Goal: Task Accomplishment & Management: Manage account settings

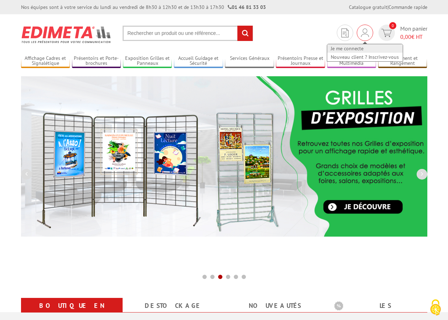
click at [355, 48] on link "Je me connecte" at bounding box center [365, 48] width 76 height 9
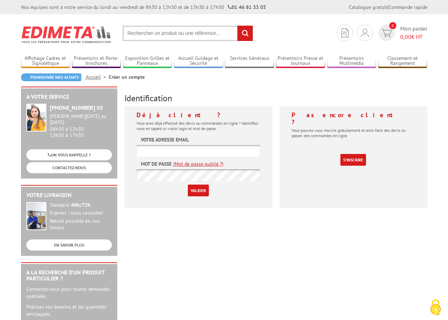
click at [166, 150] on input "text" at bounding box center [198, 151] width 124 height 12
type input "phdarde@resopharma.fr"
click at [197, 164] on link "(Mot de passe oublié ?)" at bounding box center [198, 163] width 50 height 7
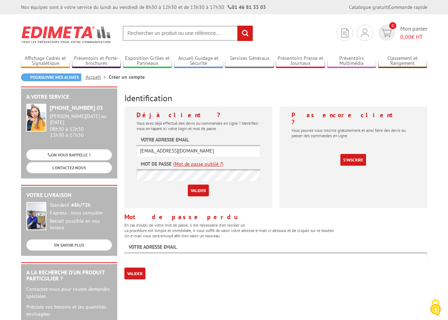
click at [136, 273] on input "Valider" at bounding box center [134, 274] width 21 height 12
click at [146, 258] on input "text" at bounding box center [275, 258] width 303 height 12
type input "phdarde@resopharma.fr"
click at [137, 276] on input "Valider" at bounding box center [134, 274] width 21 height 12
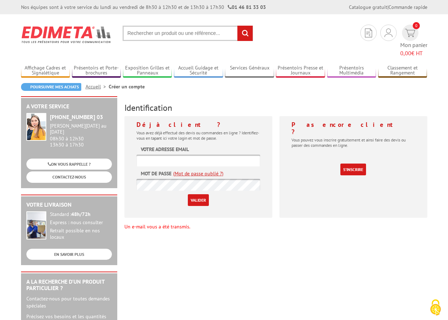
click at [168, 155] on input "text" at bounding box center [198, 161] width 124 height 12
type input "phdarde@resopharma.fr"
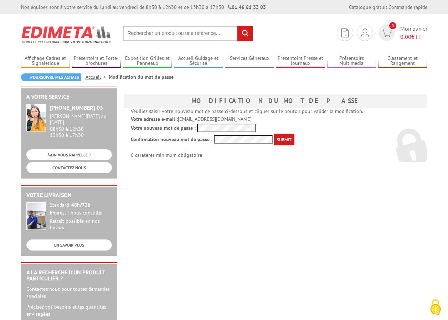
click at [282, 139] on input "submit" at bounding box center [284, 140] width 20 height 12
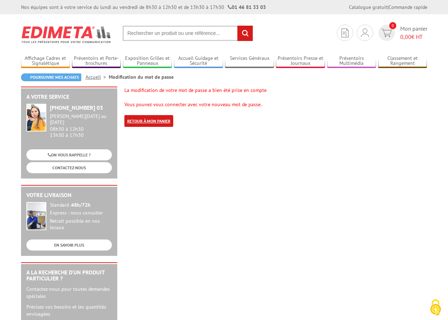
click at [150, 121] on link "Retour à mon panier" at bounding box center [148, 121] width 49 height 12
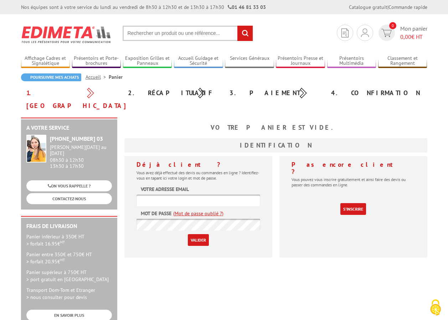
click at [176, 195] on input "text" at bounding box center [198, 201] width 124 height 12
type input "phdarde@resopharma.fr"
click at [203, 234] on input "Valider" at bounding box center [198, 240] width 21 height 12
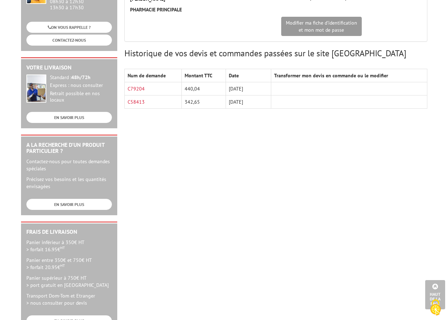
scroll to position [36, 0]
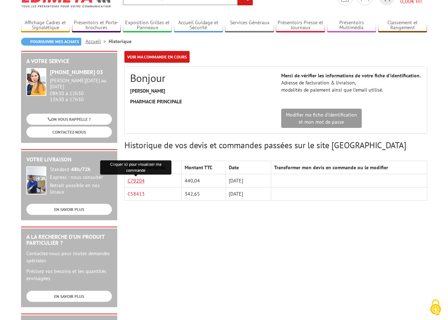
click at [138, 181] on link "C79204" at bounding box center [136, 180] width 17 height 6
click at [94, 40] on link "Accueil" at bounding box center [96, 41] width 23 height 6
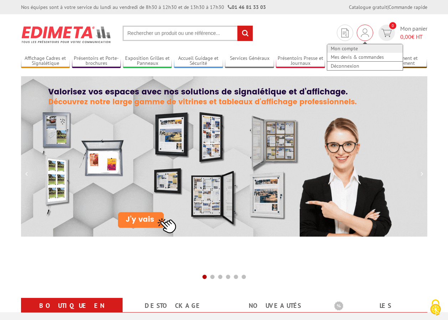
click at [348, 49] on link "Mon compte" at bounding box center [365, 48] width 76 height 9
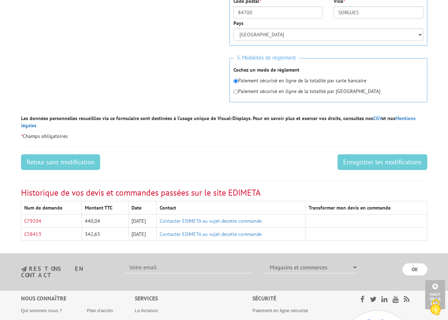
scroll to position [399, 0]
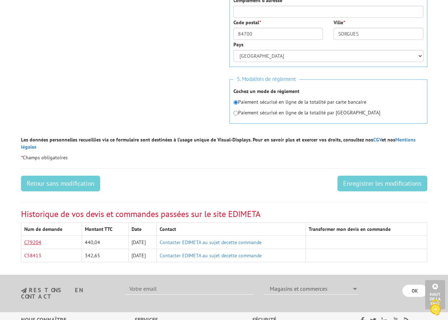
click at [31, 239] on link "C79204" at bounding box center [32, 242] width 17 height 6
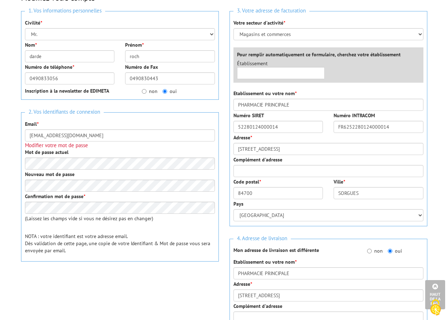
scroll to position [0, 0]
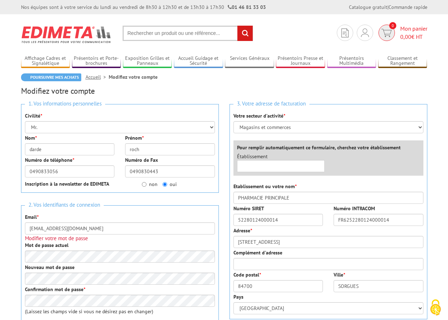
click at [391, 34] on img at bounding box center [386, 33] width 10 height 8
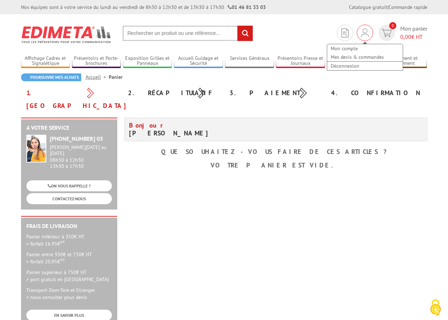
click at [363, 32] on img at bounding box center [365, 32] width 8 height 9
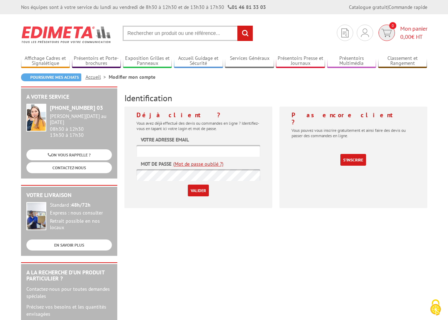
click at [390, 33] on img at bounding box center [386, 33] width 10 height 8
